Goal: Information Seeking & Learning: Learn about a topic

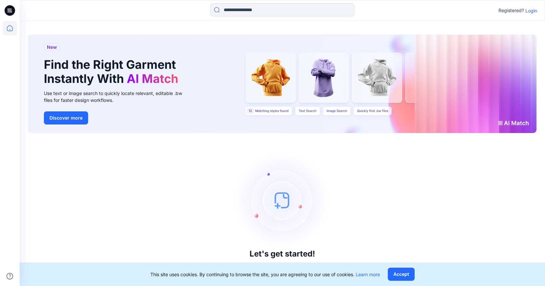
click at [529, 13] on p "Login" at bounding box center [532, 10] width 12 height 7
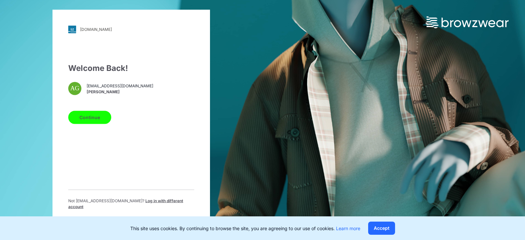
click at [107, 123] on button "Continue" at bounding box center [89, 116] width 43 height 13
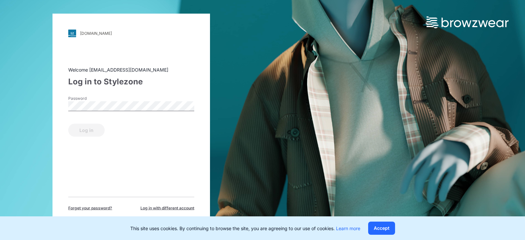
click at [113, 99] on label "Password" at bounding box center [91, 98] width 46 height 6
click at [87, 128] on button "Log in" at bounding box center [86, 129] width 36 height 13
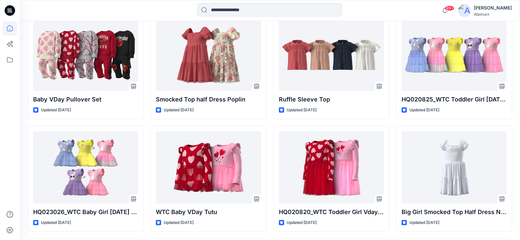
scroll to position [5207, 0]
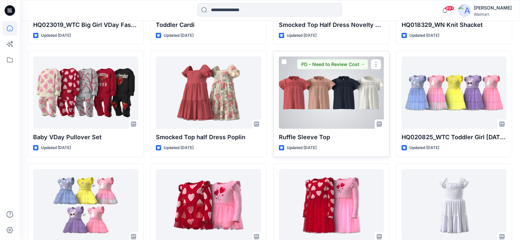
click at [363, 98] on div at bounding box center [331, 92] width 105 height 72
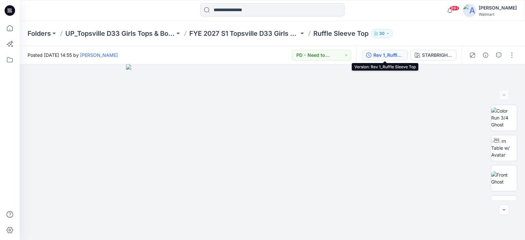
click at [393, 53] on div "Rev 1_Ruffle Sleeve Top" at bounding box center [388, 54] width 30 height 7
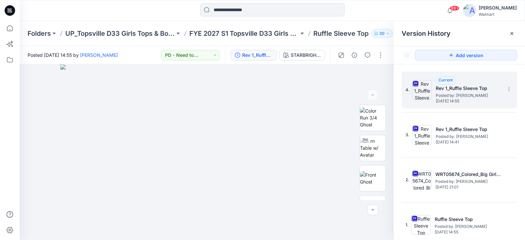
scroll to position [1, 0]
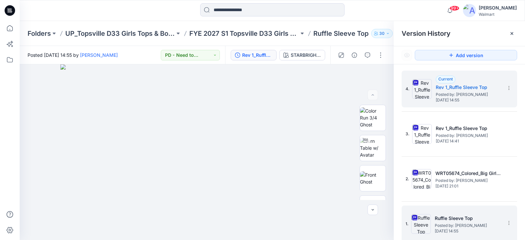
click at [451, 230] on span "[DATE] 14:55" at bounding box center [467, 230] width 66 height 5
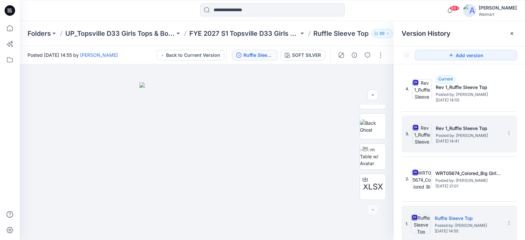
scroll to position [0, 0]
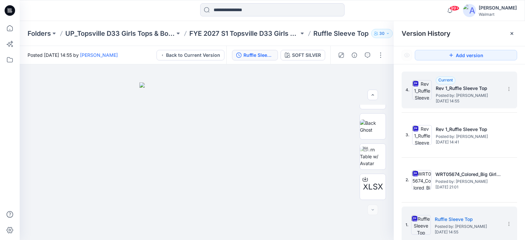
click at [456, 92] on h5 "Rev 1_Ruffle Sleeve Top" at bounding box center [468, 88] width 66 height 8
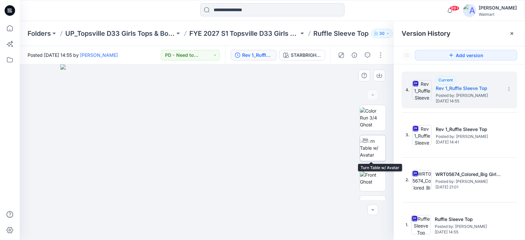
click at [377, 151] on img at bounding box center [373, 147] width 26 height 21
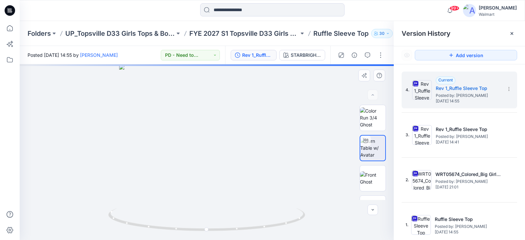
drag, startPoint x: 387, startPoint y: 142, endPoint x: 387, endPoint y: 155, distance: 12.8
click at [387, 155] on div "XLSX" at bounding box center [372, 152] width 42 height 95
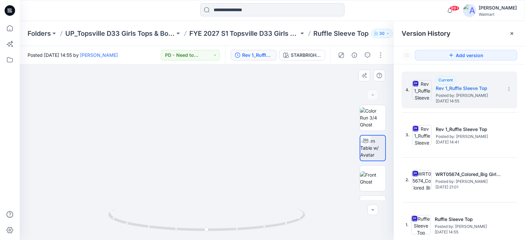
drag, startPoint x: 251, startPoint y: 132, endPoint x: 246, endPoint y: 101, distance: 31.2
click at [246, 101] on img at bounding box center [206, 113] width 271 height 254
click at [223, 162] on img at bounding box center [206, 113] width 271 height 254
click at [338, 55] on icon "button" at bounding box center [340, 54] width 5 height 5
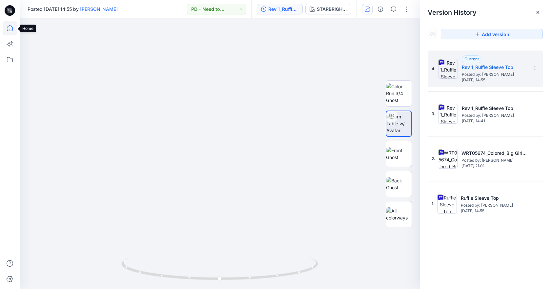
click at [9, 25] on icon at bounding box center [10, 28] width 14 height 14
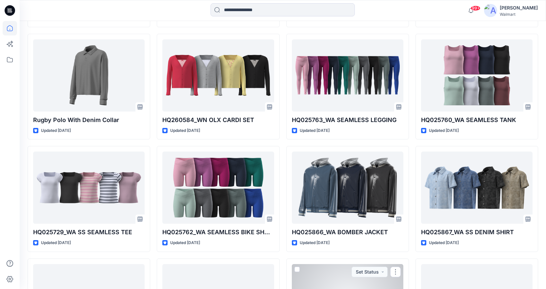
scroll to position [3648, 0]
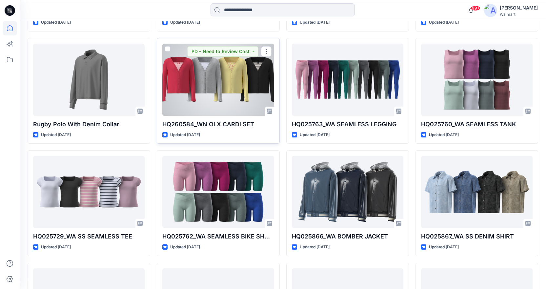
click at [231, 80] on div at bounding box center [217, 80] width 111 height 72
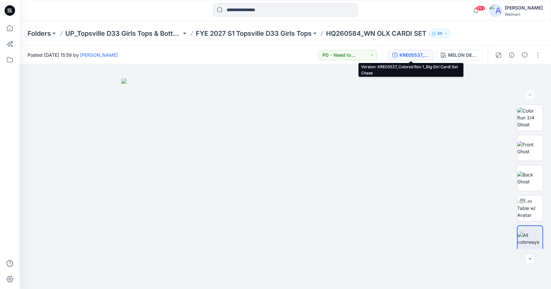
click at [402, 56] on div "KRE05537_Colored Rev 1_Big Girl Cardi Set Chase" at bounding box center [414, 54] width 30 height 7
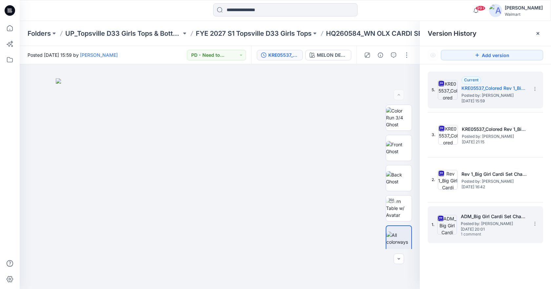
click at [480, 224] on span "Posted by: [PERSON_NAME]" at bounding box center [494, 223] width 66 height 7
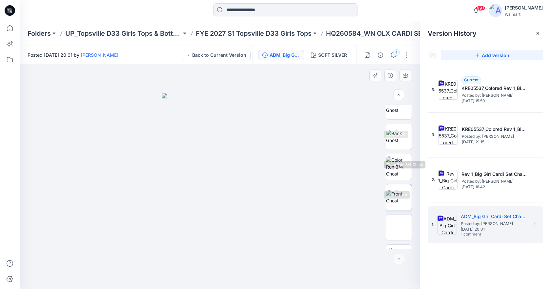
scroll to position [153, 0]
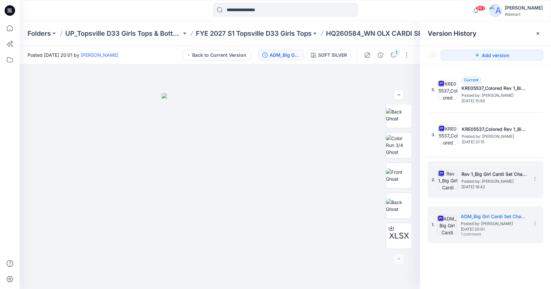
click at [502, 185] on span "[DATE] 16:42" at bounding box center [494, 187] width 66 height 5
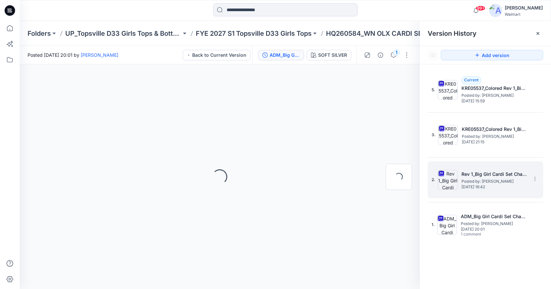
scroll to position [0, 0]
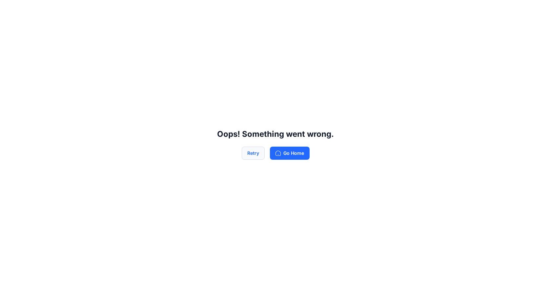
click at [250, 151] on button "Retry" at bounding box center [253, 153] width 23 height 13
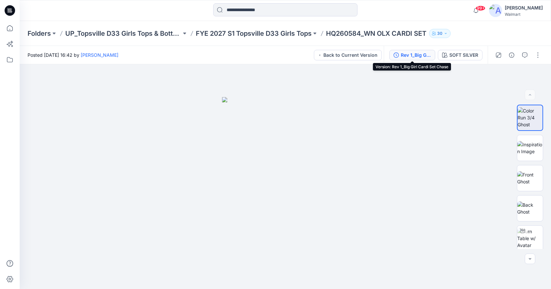
click at [419, 55] on div "Rev 1_Big Girl Cardi Set Chase" at bounding box center [416, 54] width 30 height 7
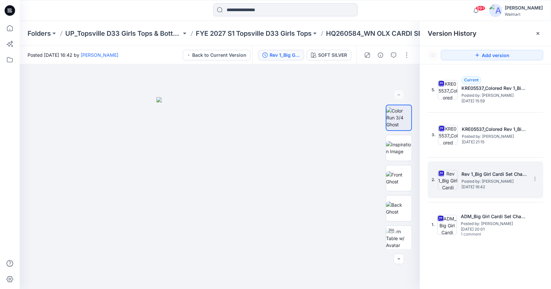
click at [502, 176] on h5 "Rev 1_Big Girl Cardi Set Chase" at bounding box center [494, 174] width 66 height 8
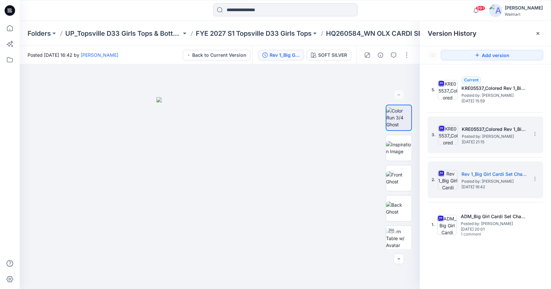
click at [494, 133] on span "Posted by: [PERSON_NAME]" at bounding box center [495, 136] width 66 height 7
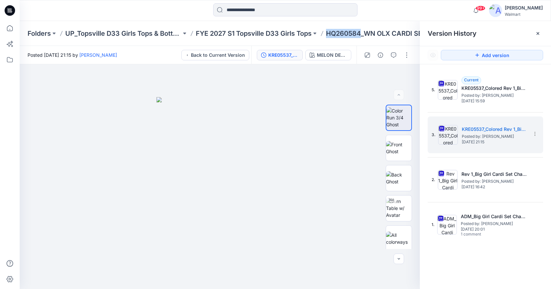
drag, startPoint x: 327, startPoint y: 32, endPoint x: 360, endPoint y: 36, distance: 33.3
click at [360, 36] on p "HQ260584_WN OLX CARDI SET" at bounding box center [376, 33] width 100 height 9
copy p "HQ260584"
click at [399, 206] on img at bounding box center [399, 205] width 26 height 21
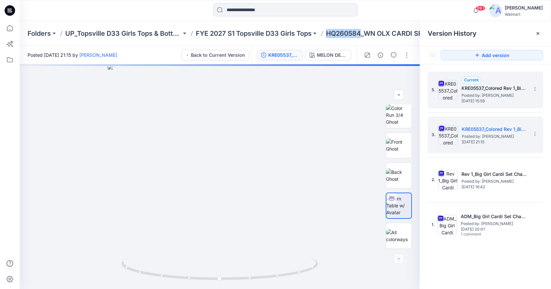
click at [481, 99] on span "[DATE] 15:59" at bounding box center [494, 101] width 66 height 5
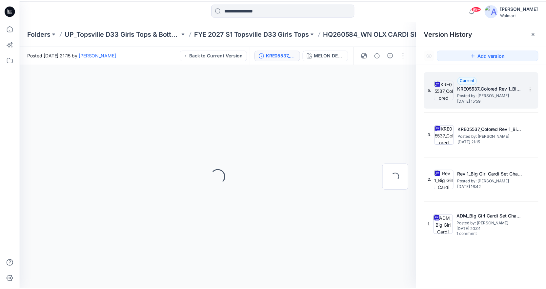
scroll to position [0, 0]
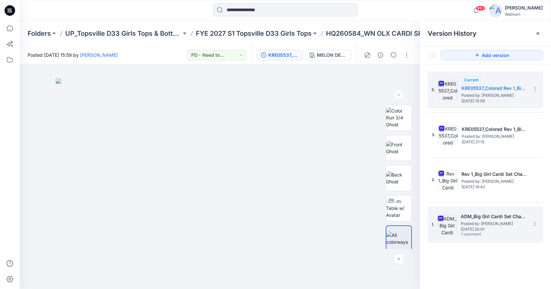
click at [496, 229] on span "[DATE] 20:01" at bounding box center [494, 229] width 66 height 5
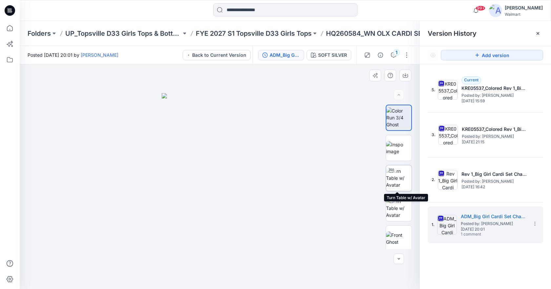
click at [398, 181] on img at bounding box center [399, 178] width 26 height 21
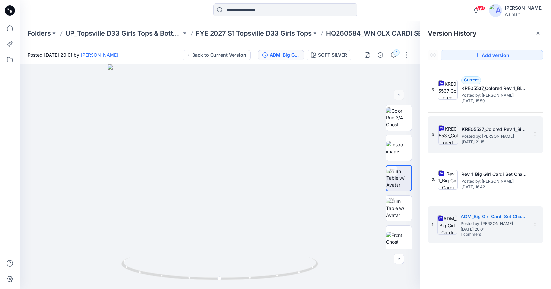
click at [476, 140] on span "[DATE] 21:15" at bounding box center [495, 142] width 66 height 5
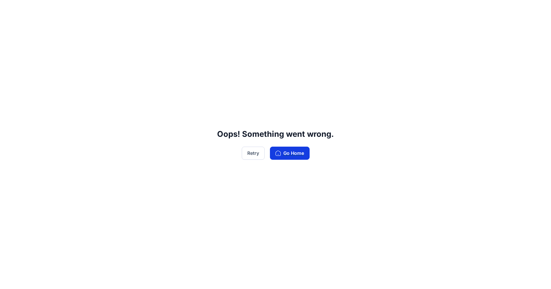
click at [291, 154] on button "Go Home" at bounding box center [290, 153] width 40 height 13
click at [248, 155] on button "Retry" at bounding box center [253, 153] width 23 height 13
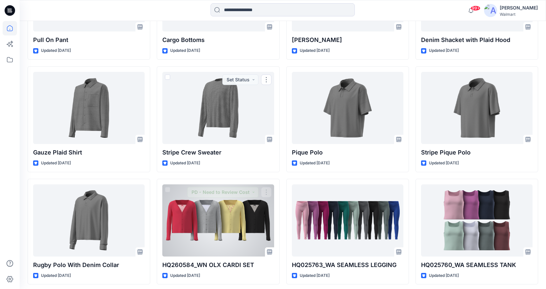
scroll to position [3508, 0]
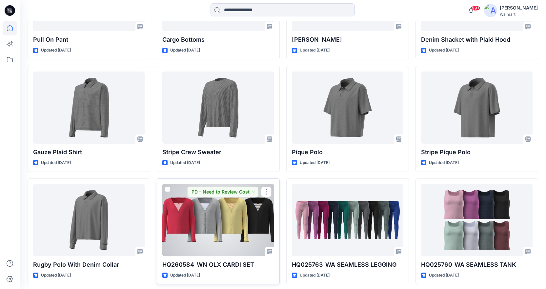
click at [231, 211] on div at bounding box center [217, 220] width 111 height 72
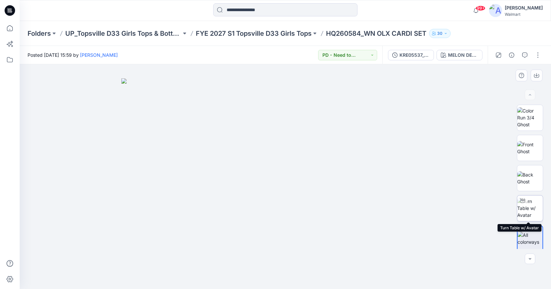
click at [529, 201] on img at bounding box center [530, 208] width 26 height 21
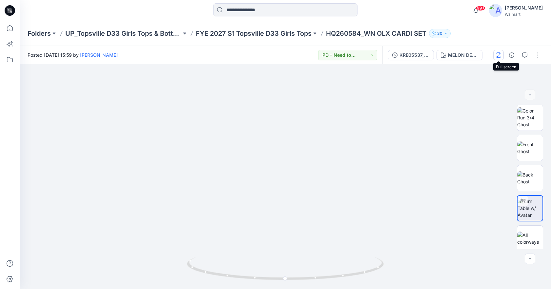
click at [498, 54] on icon "button" at bounding box center [498, 54] width 5 height 5
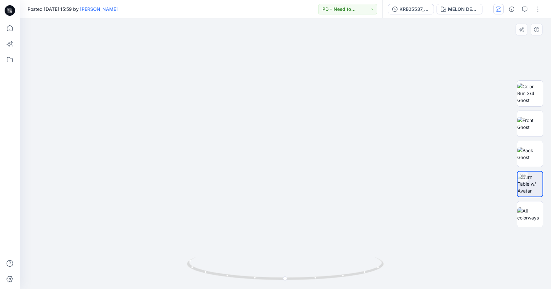
drag, startPoint x: 299, startPoint y: 164, endPoint x: 296, endPoint y: 120, distance: 44.4
click at [296, 120] on img at bounding box center [285, 110] width 358 height 357
